Goal: Transaction & Acquisition: Book appointment/travel/reservation

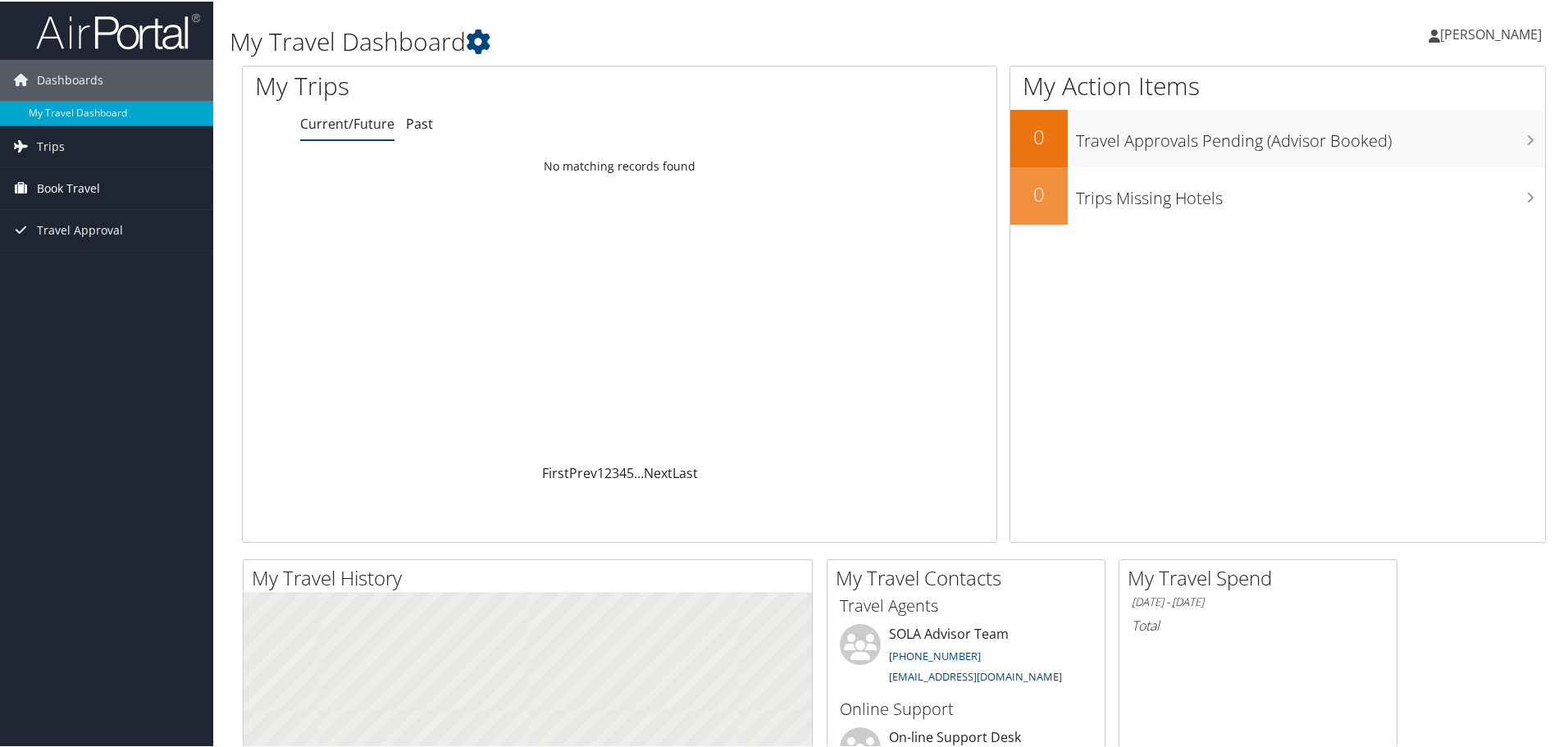
click at [37, 183] on span "Book Travel" at bounding box center [68, 186] width 63 height 41
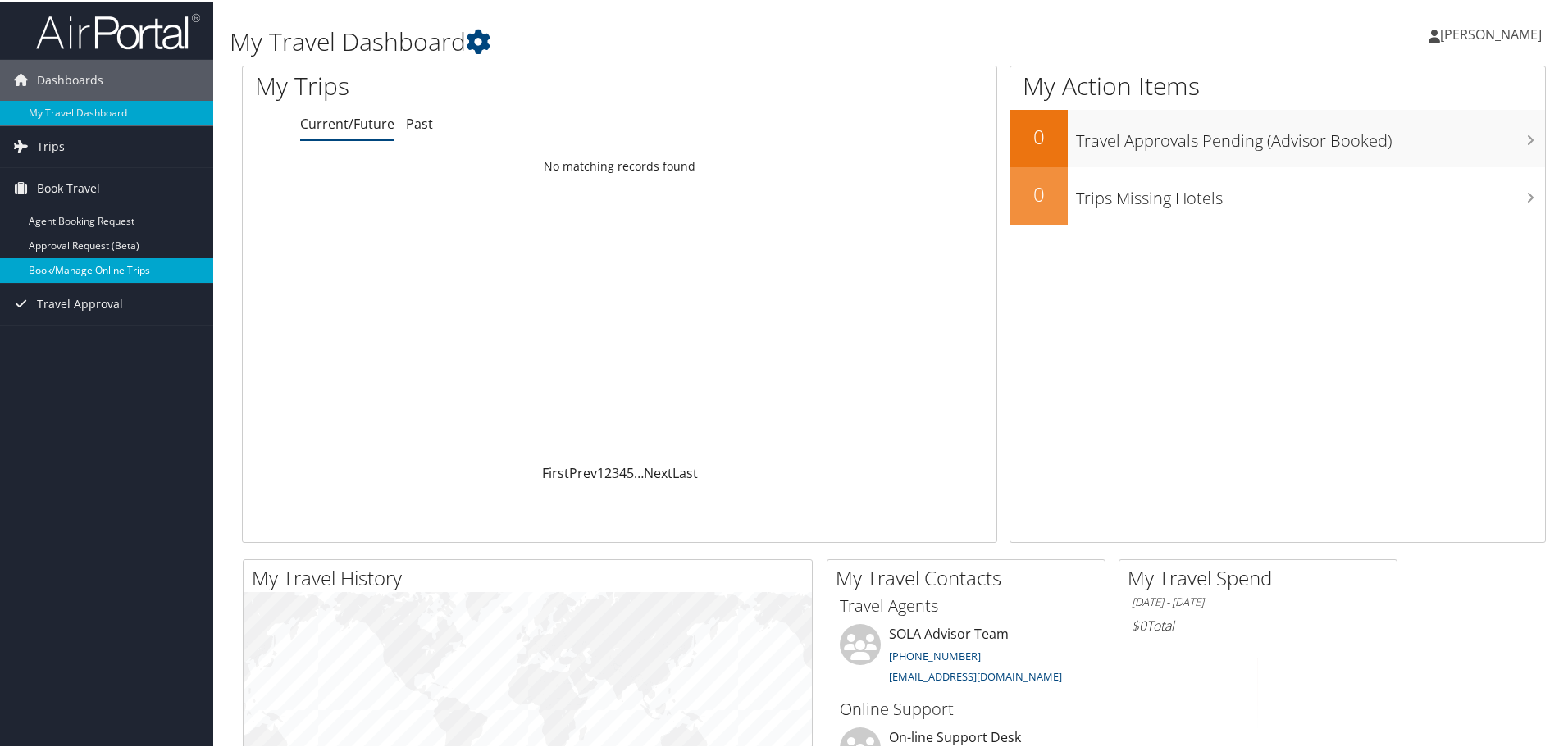
click at [60, 268] on link "Book/Manage Online Trips" at bounding box center [106, 269] width 213 height 24
click at [70, 190] on span "Book Travel" at bounding box center [68, 186] width 63 height 41
click at [76, 267] on link "Book/Manage Online Trips" at bounding box center [106, 269] width 213 height 24
click at [51, 269] on link "Book/Manage Online Trips" at bounding box center [106, 269] width 213 height 24
click at [130, 270] on link "Book/Manage Online Trips" at bounding box center [106, 269] width 213 height 24
